Goal: Transaction & Acquisition: Purchase product/service

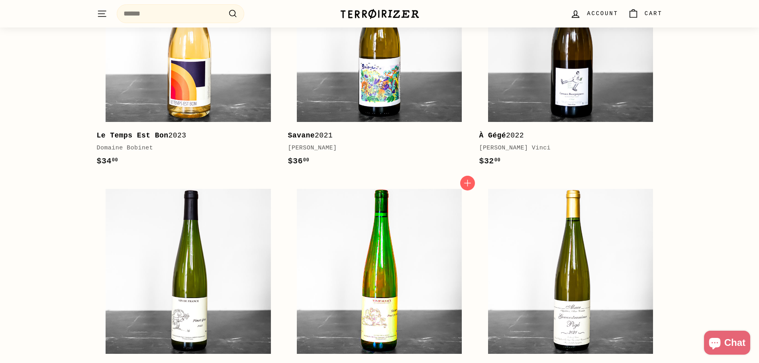
scroll to position [159, 0]
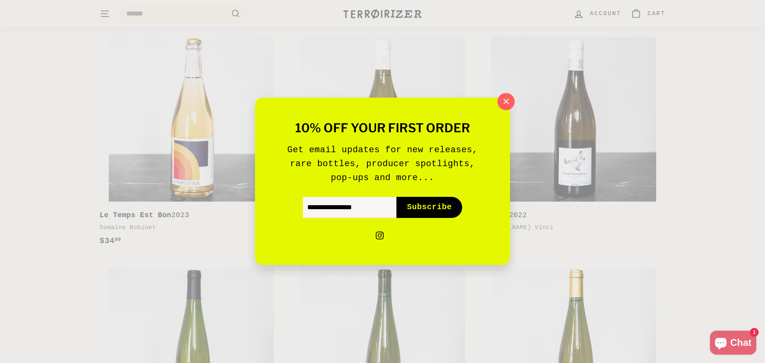
click at [505, 103] on icon "button" at bounding box center [506, 102] width 12 height 12
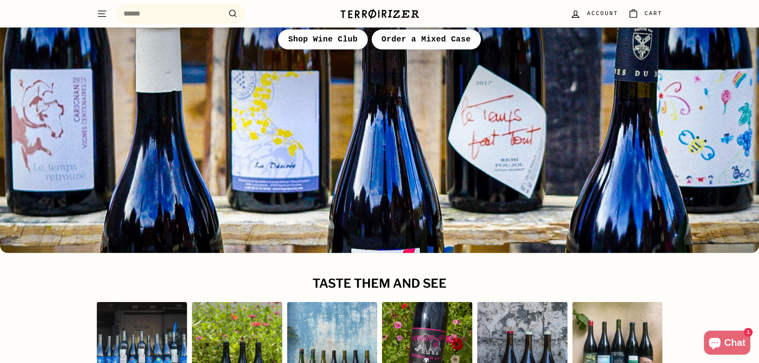
scroll to position [3899, 0]
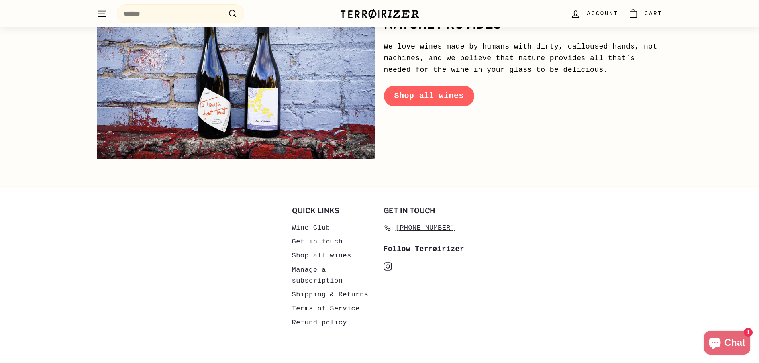
click at [407, 294] on div "Get in touch 757-288-6471 Follow Terrøirizer instagram Instagram" at bounding box center [426, 272] width 84 height 131
click at [300, 221] on link "Wine Club" at bounding box center [311, 228] width 38 height 14
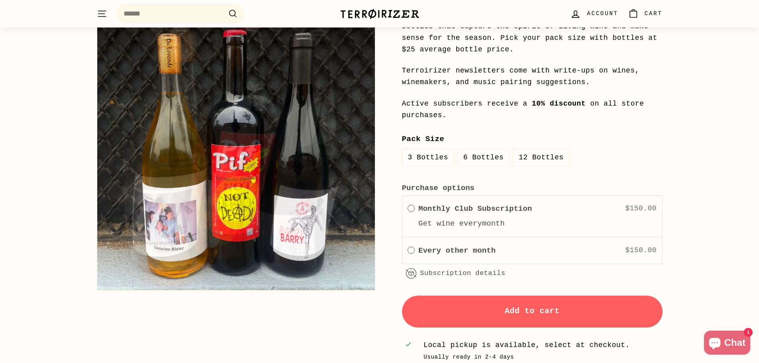
scroll to position [159, 0]
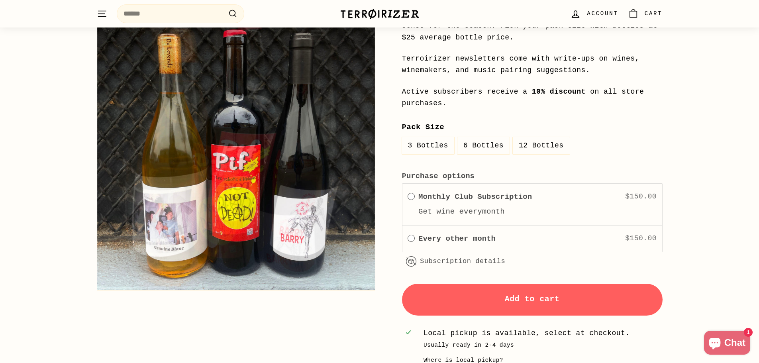
click at [451, 243] on label "Every other month" at bounding box center [456, 239] width 77 height 12
click at [453, 197] on label "Monthly Club Subscription" at bounding box center [475, 197] width 114 height 12
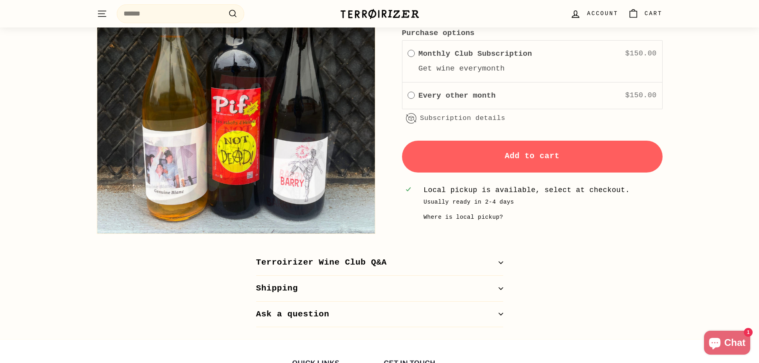
scroll to position [319, 0]
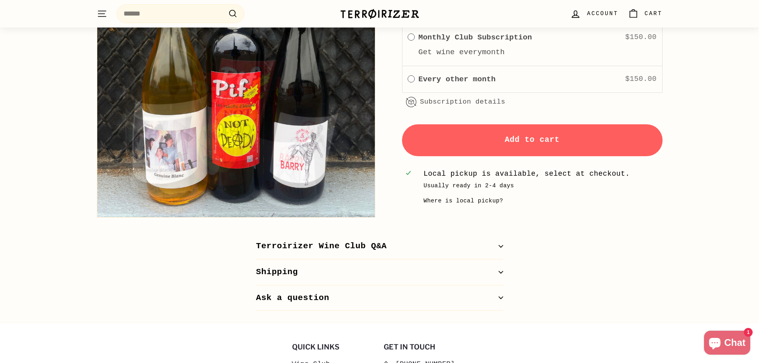
click at [486, 273] on button "Shipping" at bounding box center [379, 272] width 247 height 26
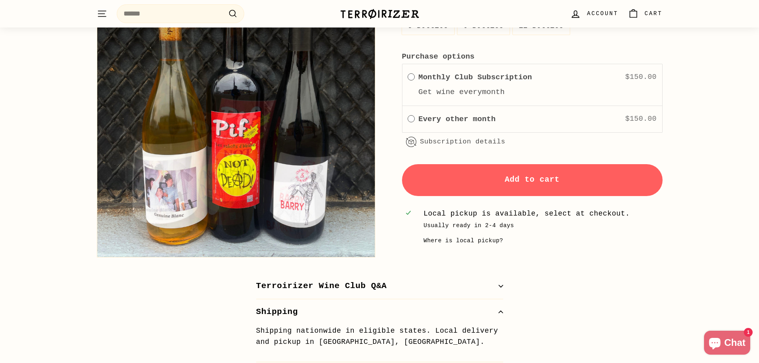
scroll to position [159, 0]
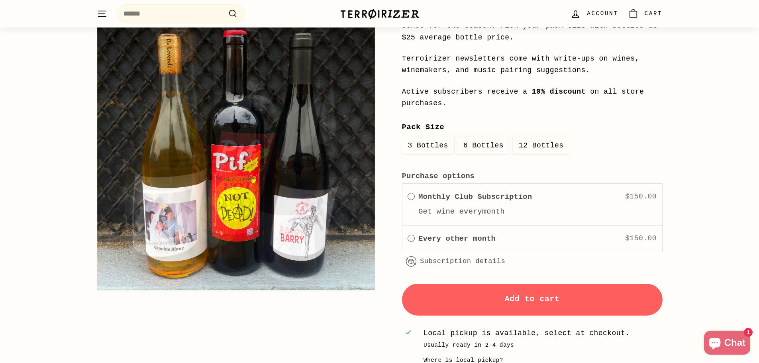
click at [444, 300] on button "Add to cart" at bounding box center [532, 300] width 260 height 32
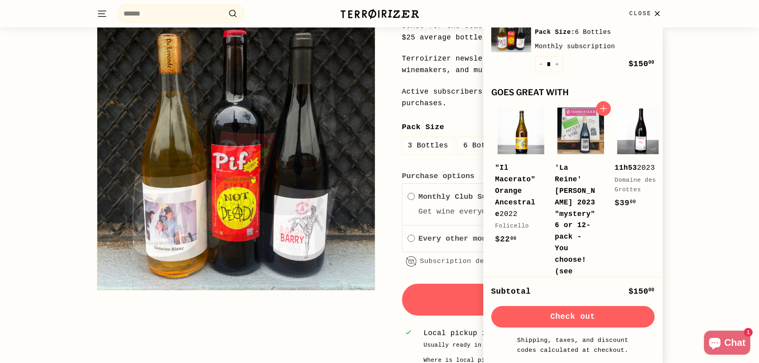
scroll to position [0, 0]
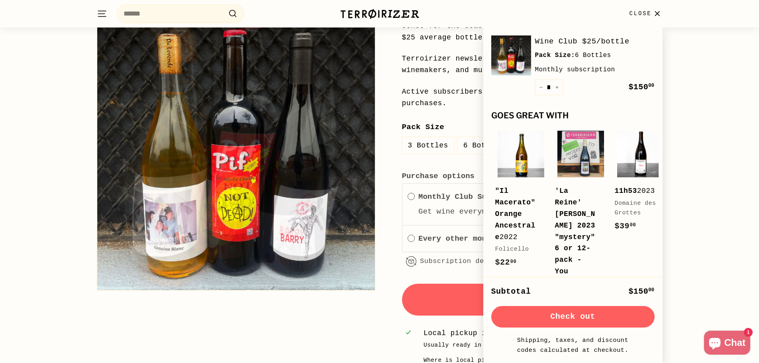
click at [594, 320] on button "Check out" at bounding box center [572, 317] width 163 height 22
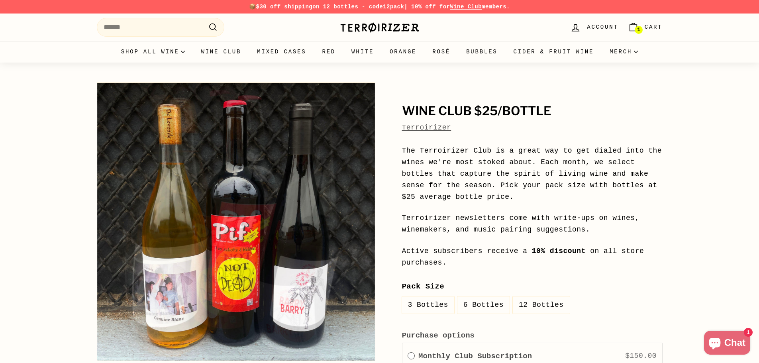
click at [389, 27] on img at bounding box center [380, 27] width 80 height 11
